Goal: Navigation & Orientation: Go to known website

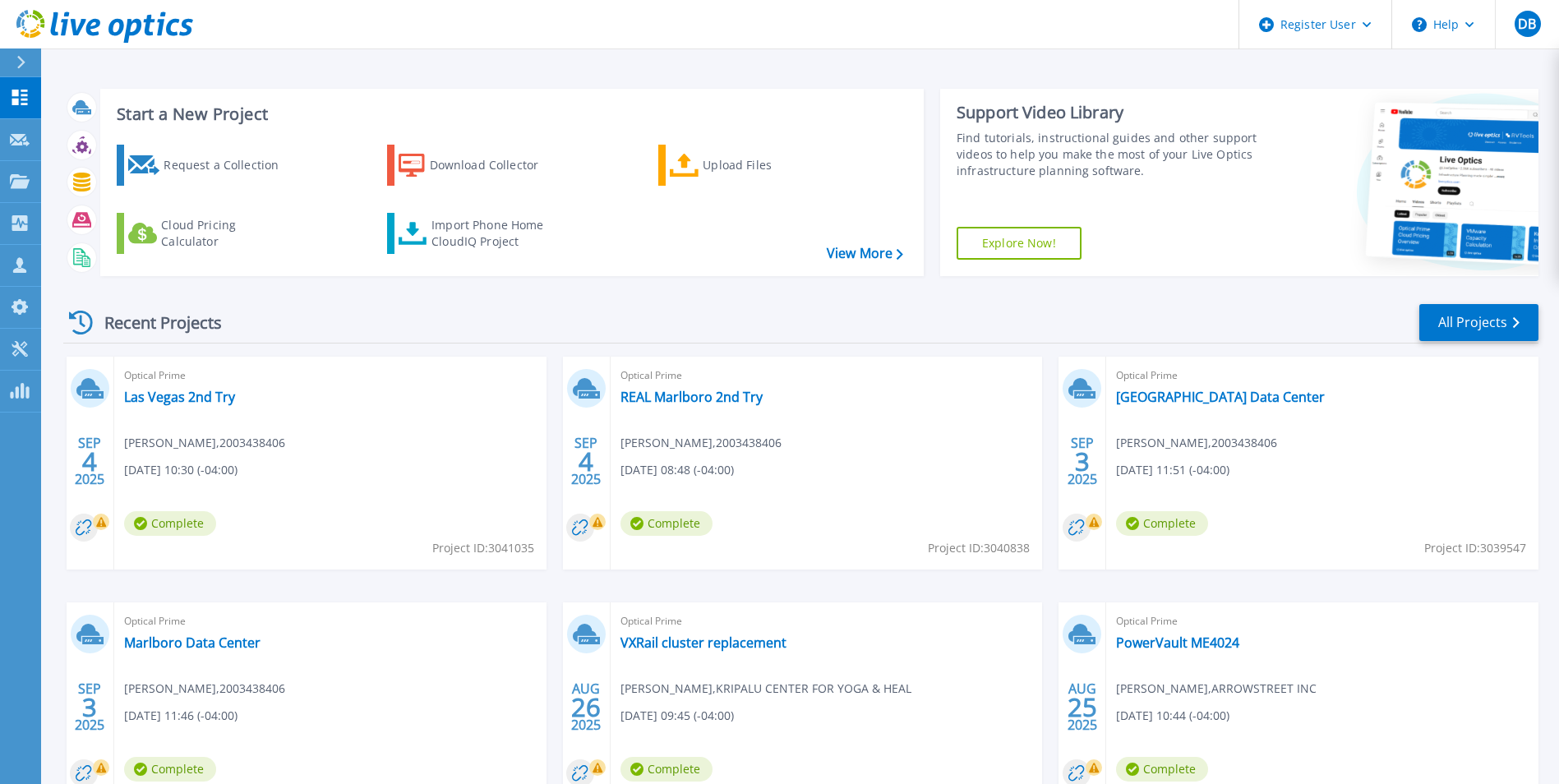
click at [12, 53] on button at bounding box center [21, 62] width 41 height 28
click at [33, 11] on icon at bounding box center [105, 26] width 176 height 33
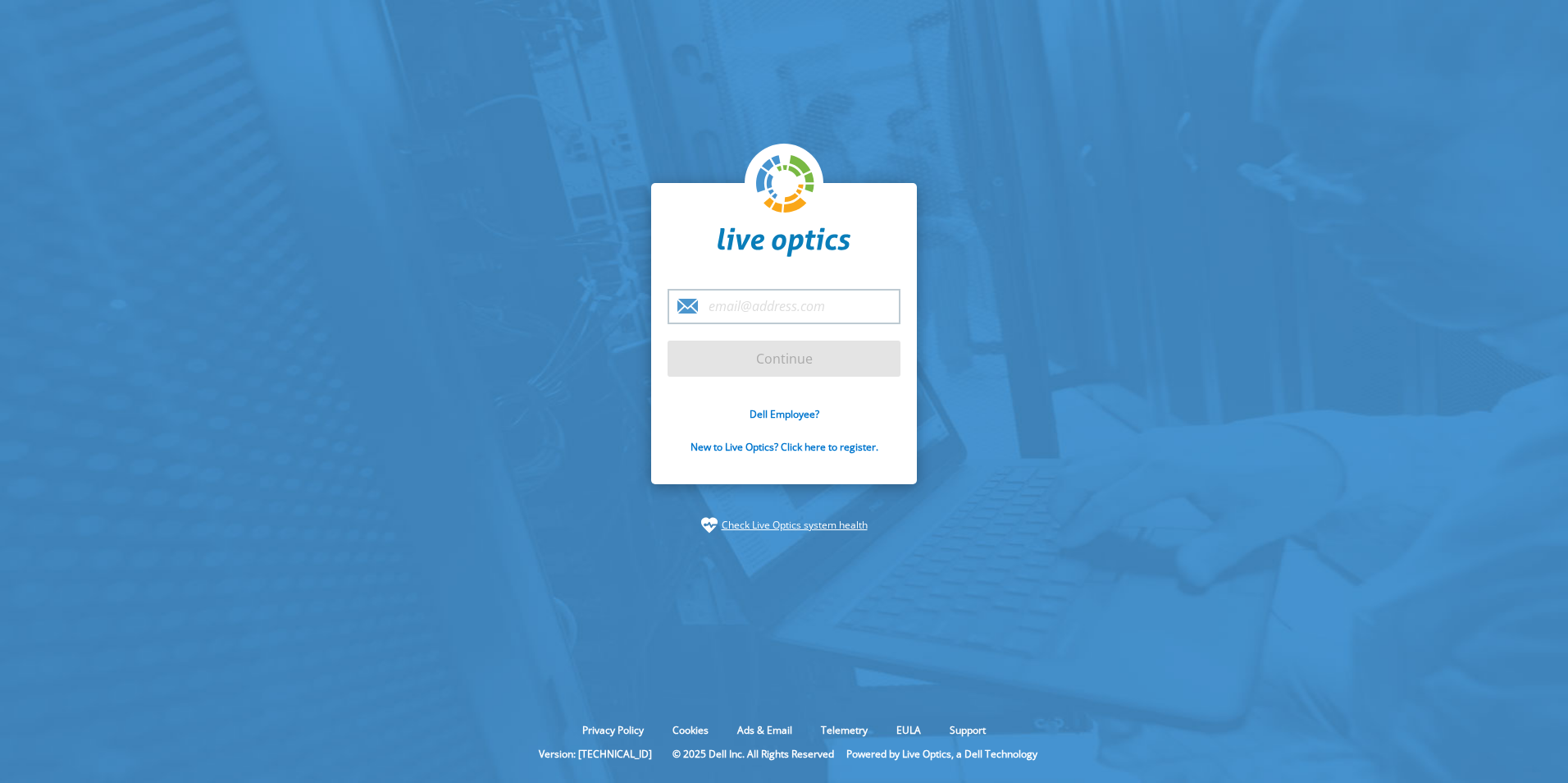
click at [797, 308] on input "email" at bounding box center [784, 306] width 233 height 35
type input "dylan.barbour@dell.com"
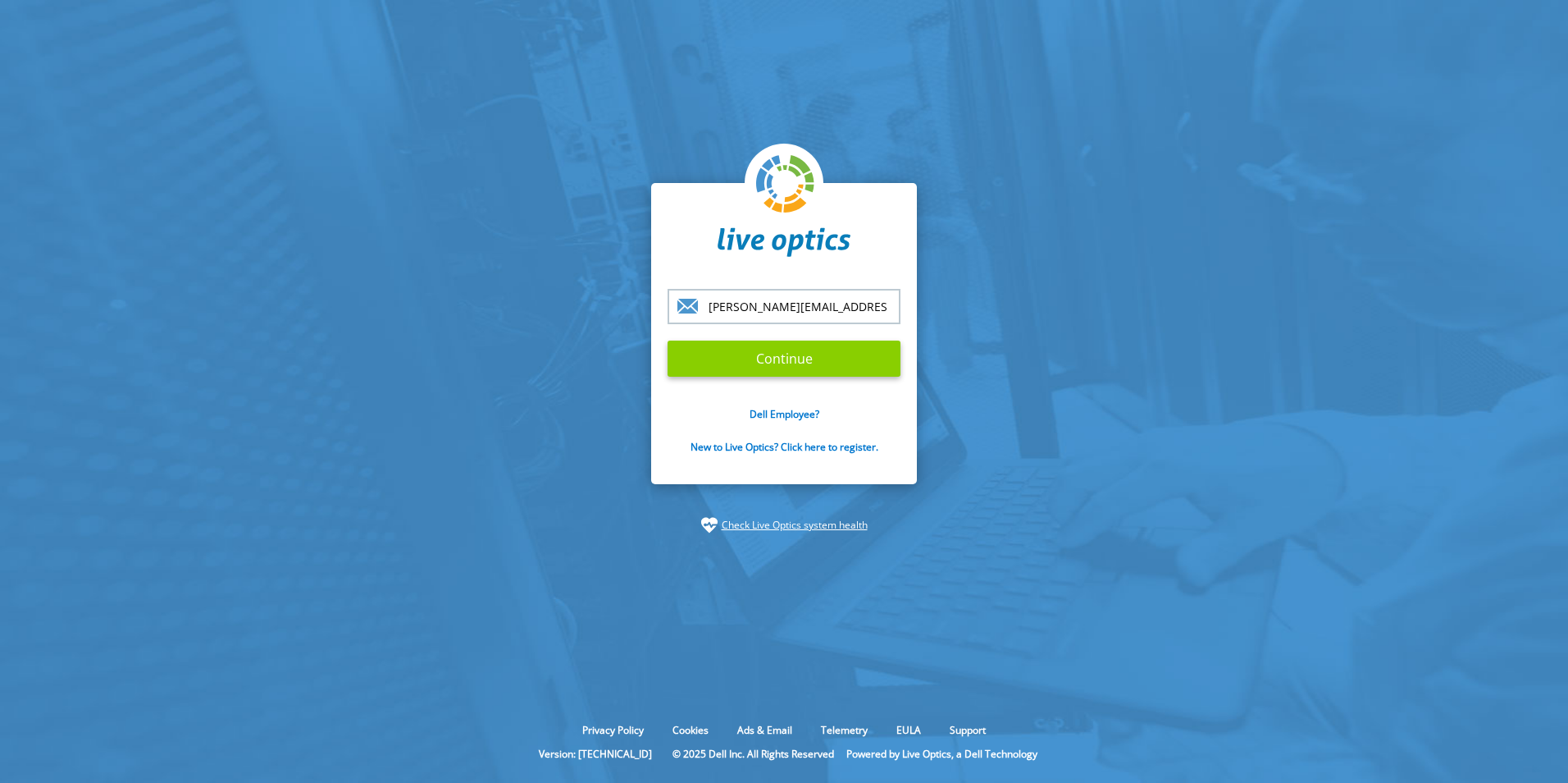
click at [791, 355] on input "Continue" at bounding box center [784, 358] width 233 height 36
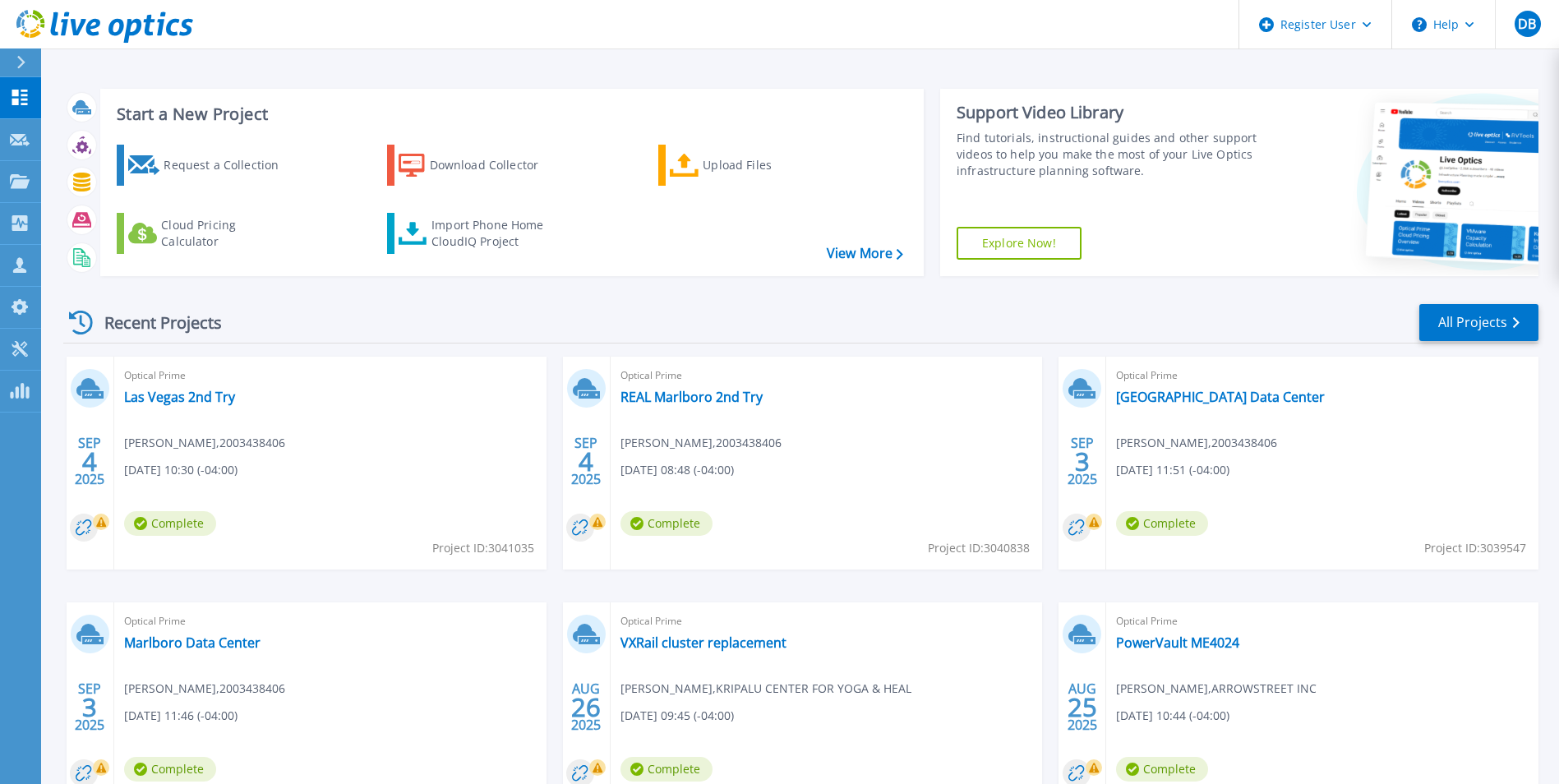
click at [203, 319] on div "Recent Projects" at bounding box center [154, 322] width 180 height 40
click at [10, 54] on button at bounding box center [21, 62] width 41 height 28
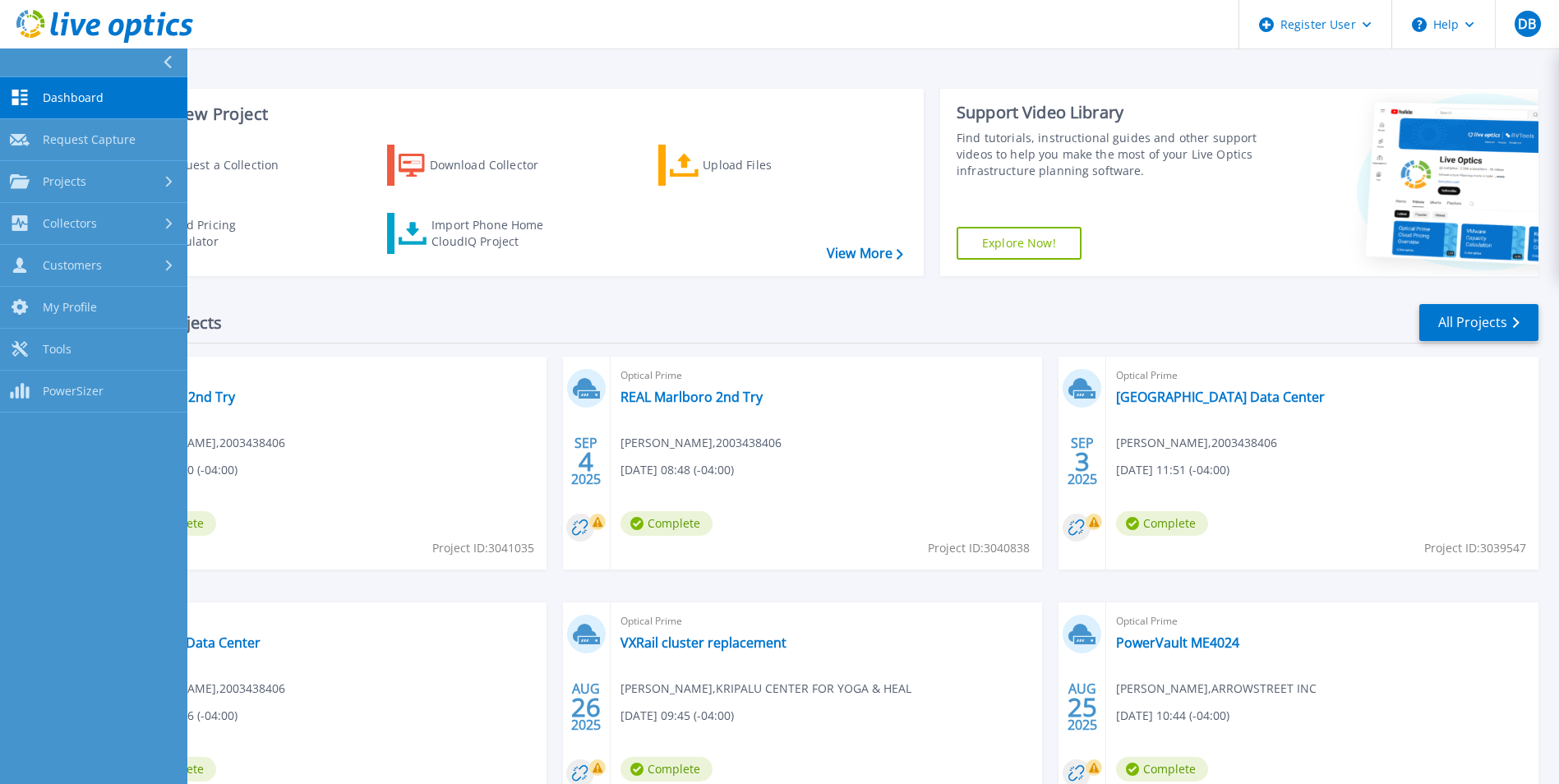
click at [65, 96] on span "Dashboard" at bounding box center [74, 97] width 61 height 15
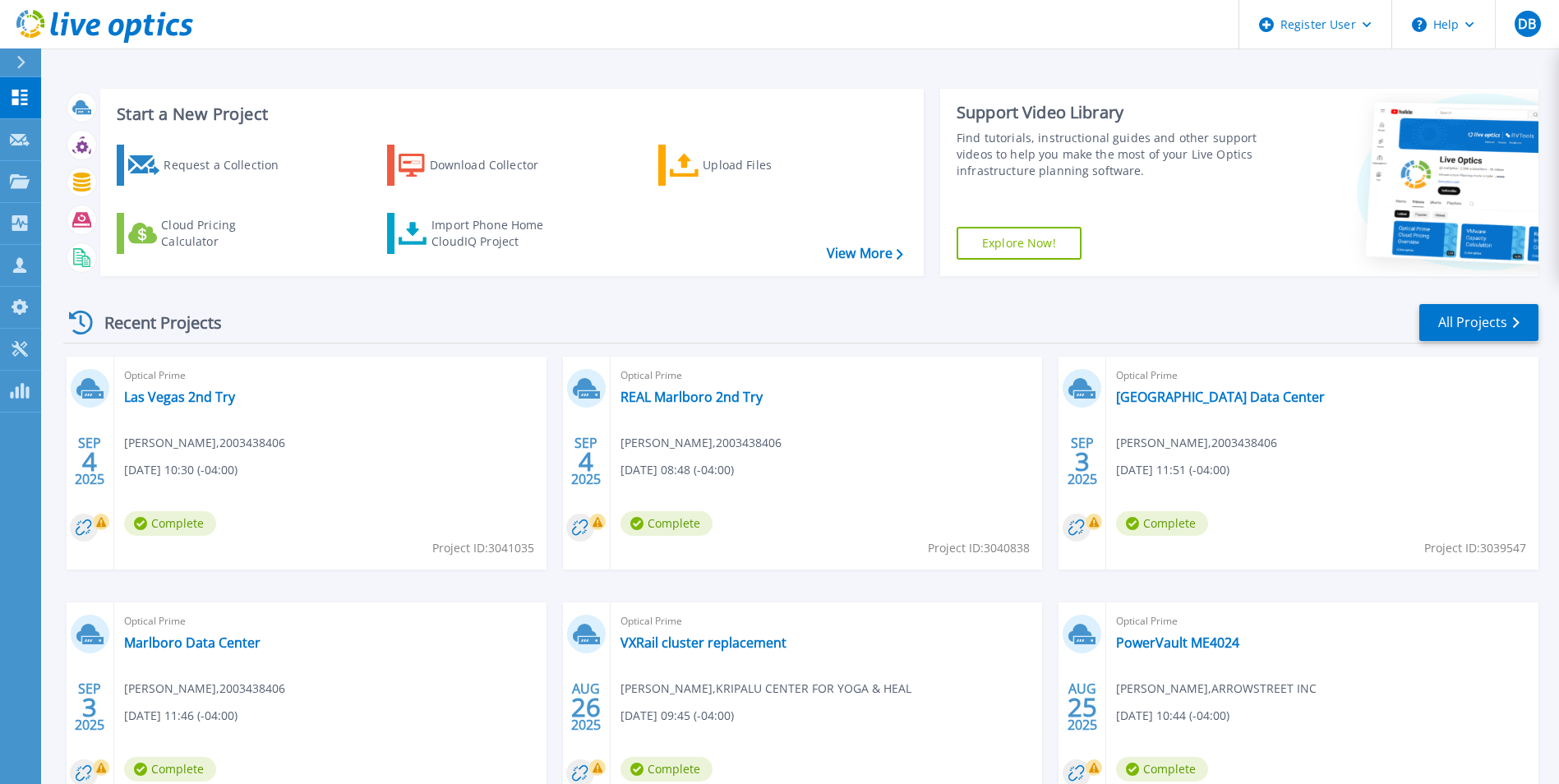
click at [466, 42] on header "Register User Help DB Dell User [PERSON_NAME] [PERSON_NAME][EMAIL_ADDRESS][PERS…" at bounding box center [780, 24] width 1559 height 49
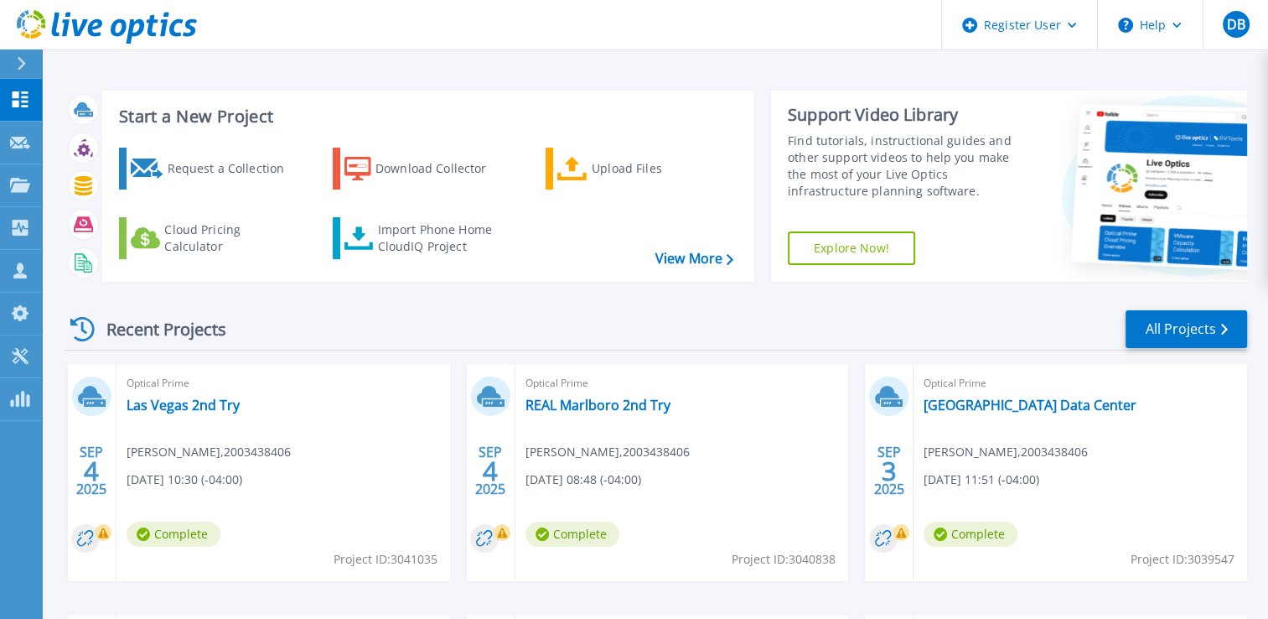
click at [474, 23] on header "Register User Help DB Dell User [PERSON_NAME] [PERSON_NAME][EMAIL_ADDRESS][PERS…" at bounding box center [634, 25] width 1268 height 50
click at [604, 4] on header "Register User Help DB Dell User [PERSON_NAME] [PERSON_NAME][EMAIL_ADDRESS][PERS…" at bounding box center [634, 25] width 1268 height 50
